Goal: Task Accomplishment & Management: Manage account settings

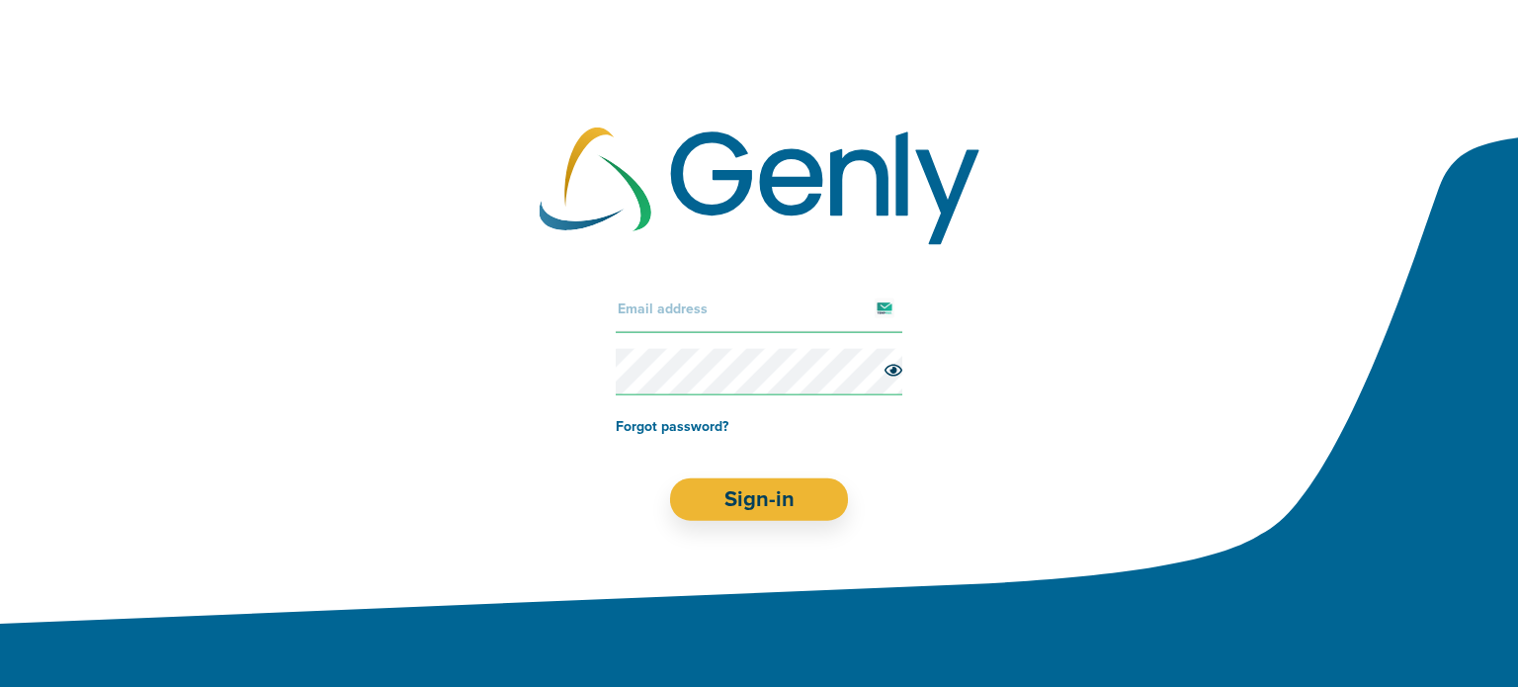
click at [739, 317] on input "text" at bounding box center [759, 308] width 287 height 47
paste input "[EMAIL_ADDRESS][DOMAIN_NAME]"
type input "[EMAIL_ADDRESS][DOMAIN_NAME]"
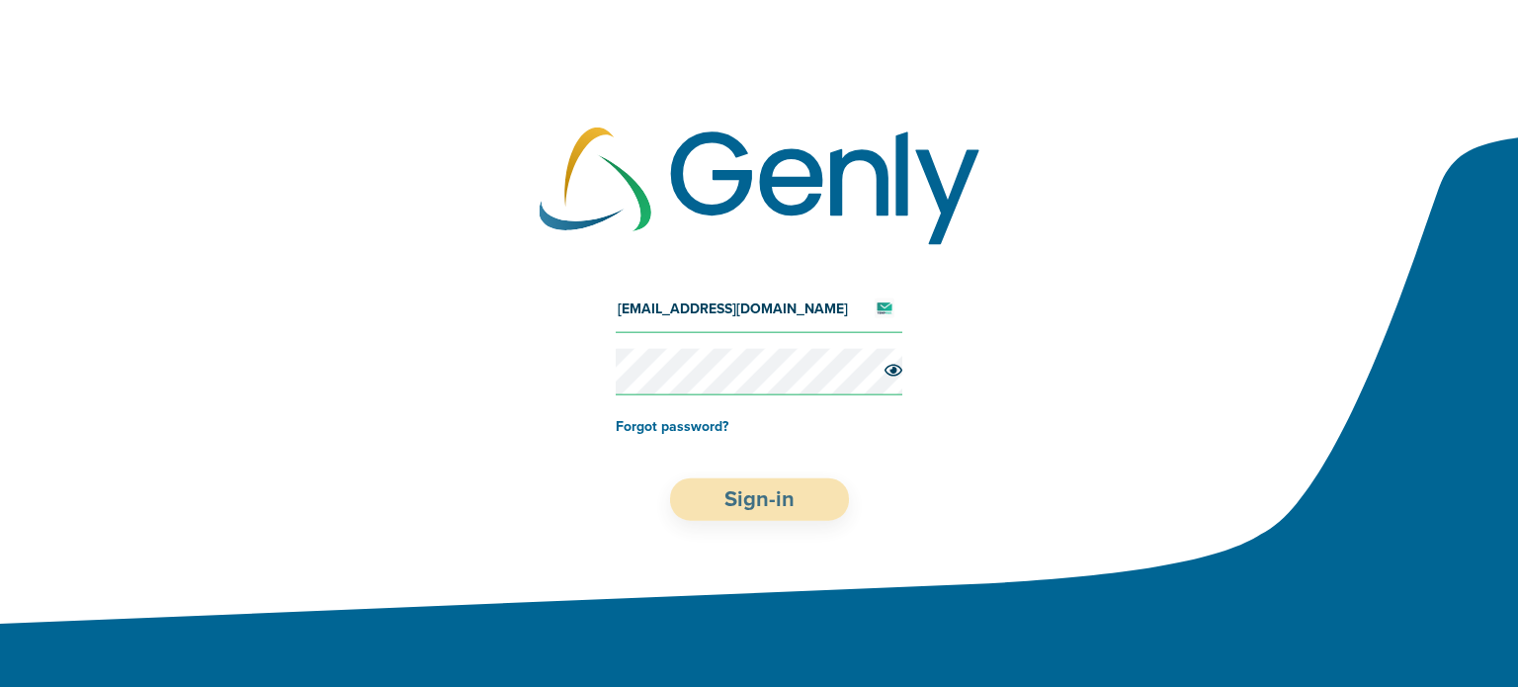
click at [724, 500] on button "Sign-in" at bounding box center [759, 499] width 179 height 42
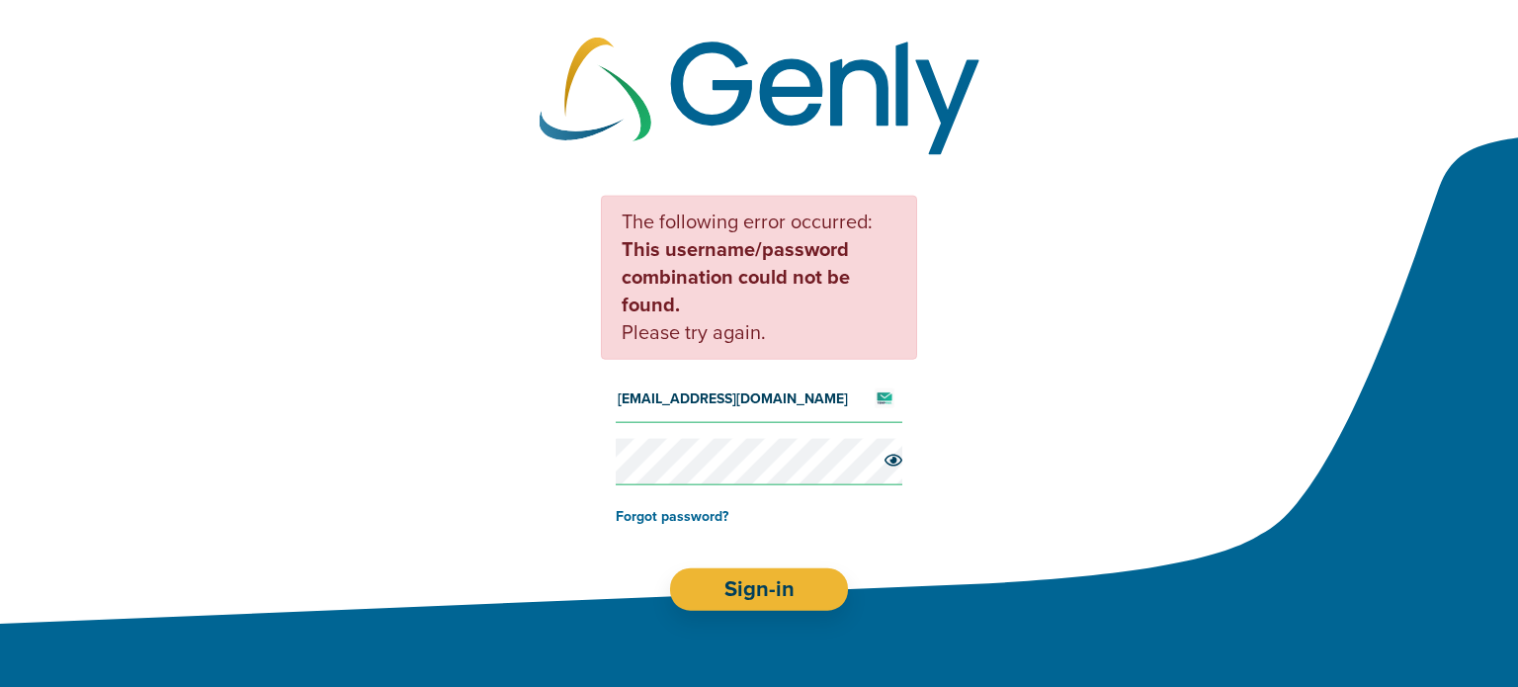
click at [1222, 342] on div "The following error occurred: This username/password combination could not be f…" at bounding box center [759, 402] width 1518 height 495
